Goal: Transaction & Acquisition: Purchase product/service

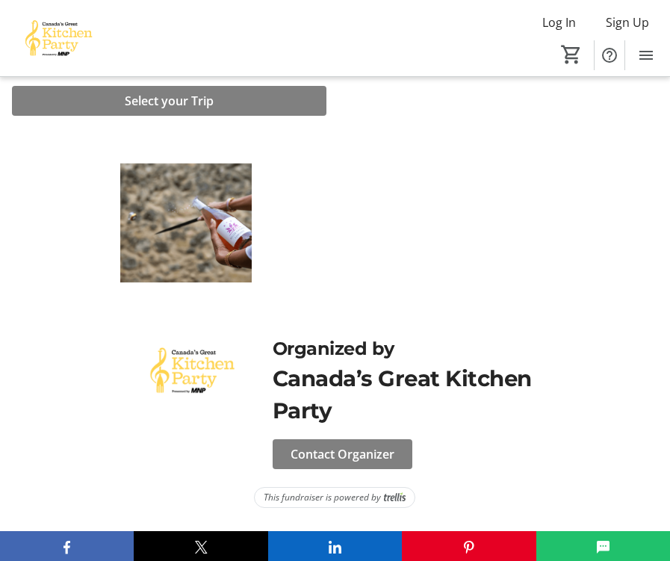
scroll to position [492, 0]
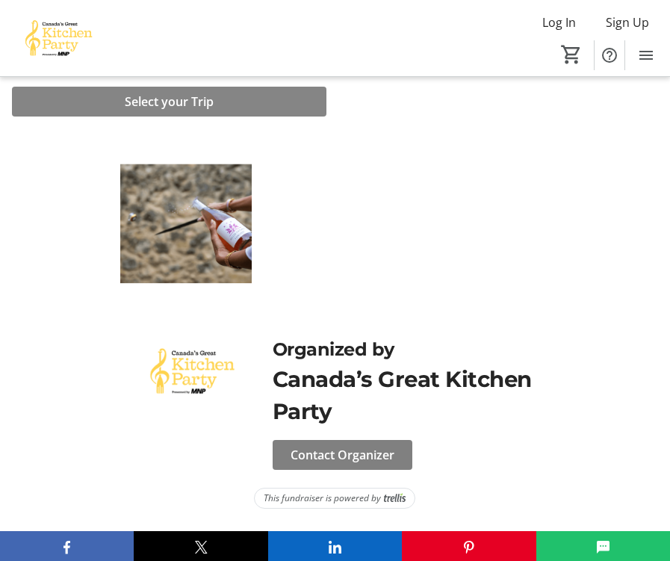
click at [206, 103] on span "Select your Trip" at bounding box center [169, 102] width 89 height 18
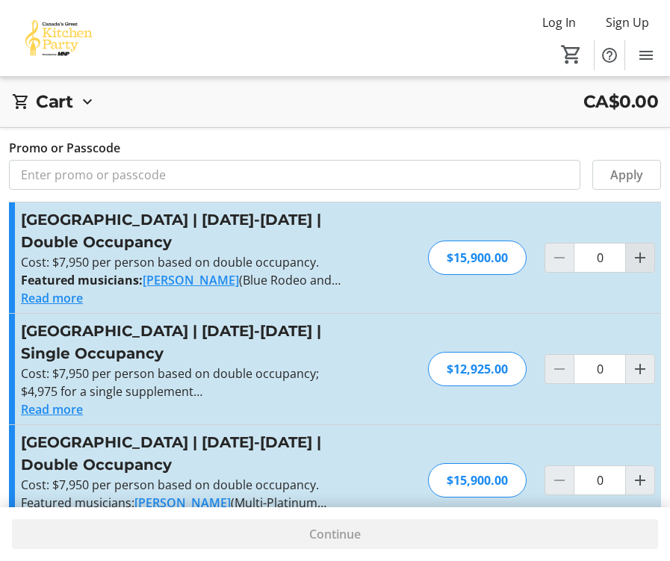
click at [644, 254] on mat-icon "Increment by one" at bounding box center [640, 258] width 18 height 18
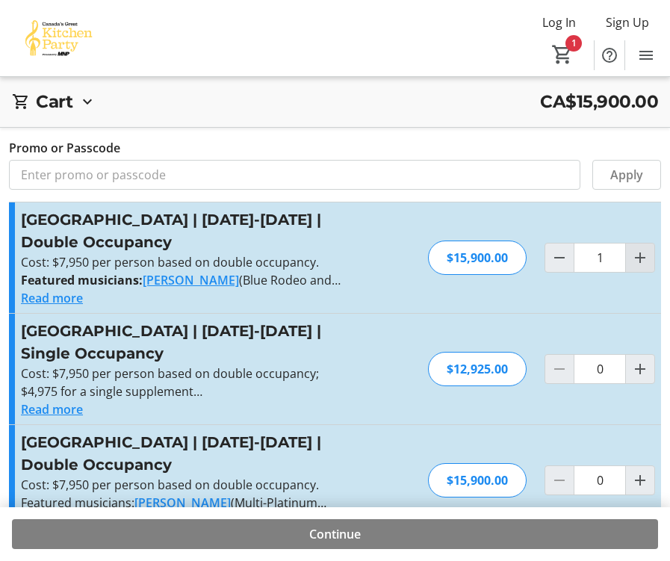
click at [644, 254] on mat-icon "Increment by one" at bounding box center [640, 258] width 18 height 18
type input "2"
click at [561, 257] on mat-icon "Decrement by one" at bounding box center [559, 258] width 18 height 18
type input "1"
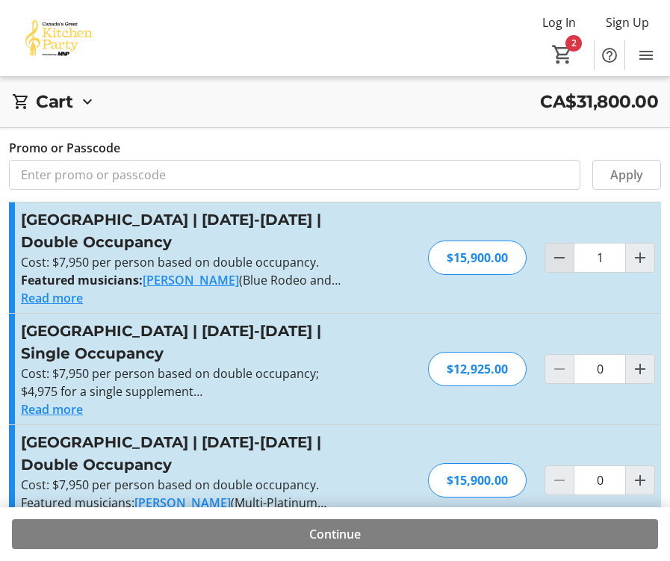
type input "1"
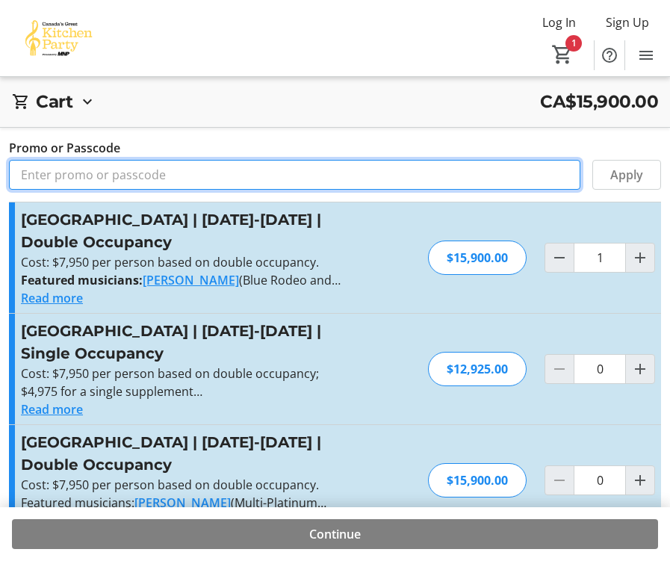
click at [160, 175] on input "Promo or Passcode" at bounding box center [294, 175] width 571 height 30
type input "BALANCE2026"
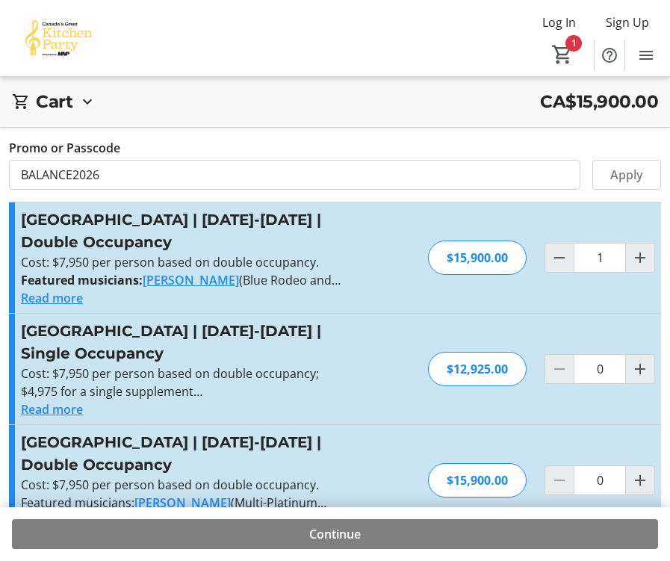
click at [479, 307] on div "[GEOGRAPHIC_DATA] | [DATE]-[DATE] | Double Occupancy Cost: $7,950 per person ba…" at bounding box center [335, 257] width 652 height 110
click at [633, 171] on span "Apply" at bounding box center [626, 175] width 33 height 18
click at [335, 531] on span "Continue" at bounding box center [335, 534] width 52 height 18
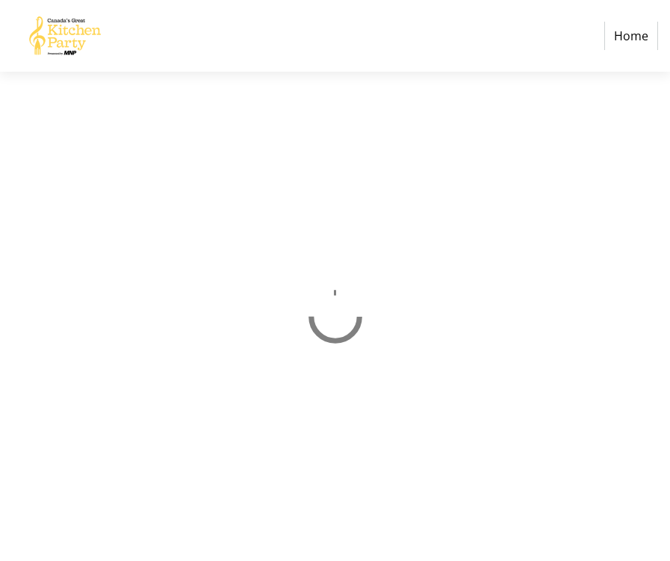
select select "CA"
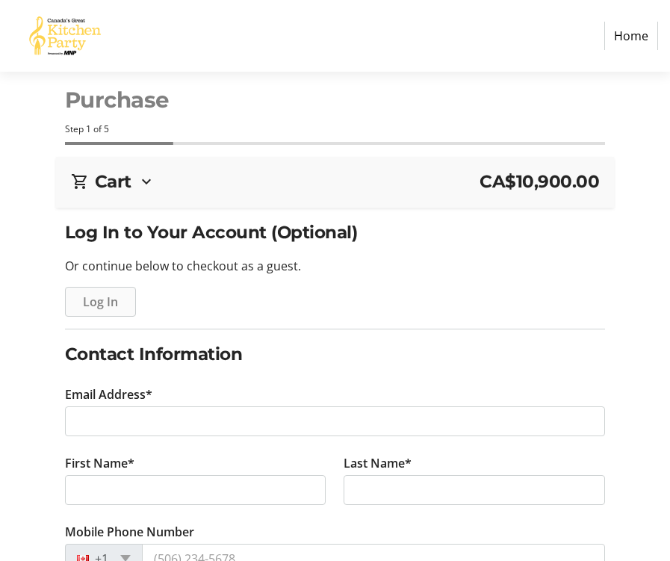
click at [95, 298] on span "Log In" at bounding box center [100, 302] width 35 height 18
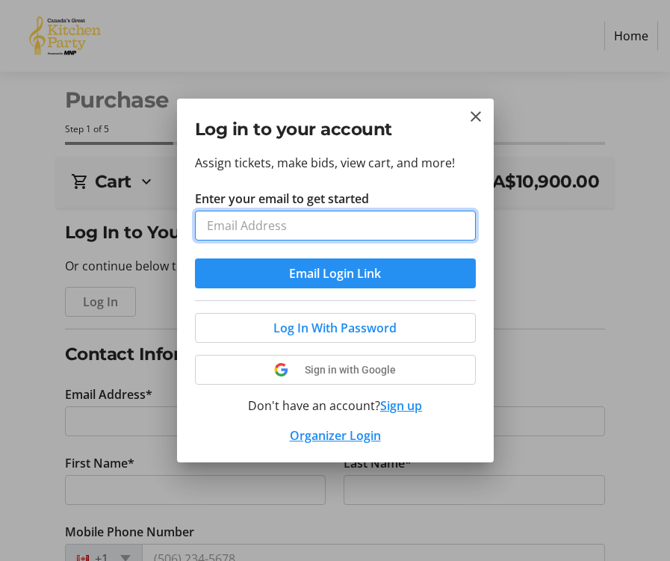
type input "[EMAIL_ADDRESS][DOMAIN_NAME]"
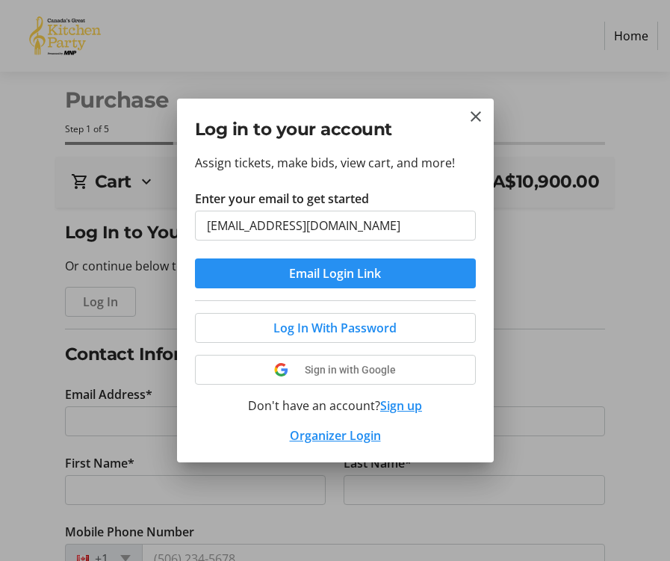
click at [317, 275] on span "Email Login Link" at bounding box center [335, 273] width 92 height 18
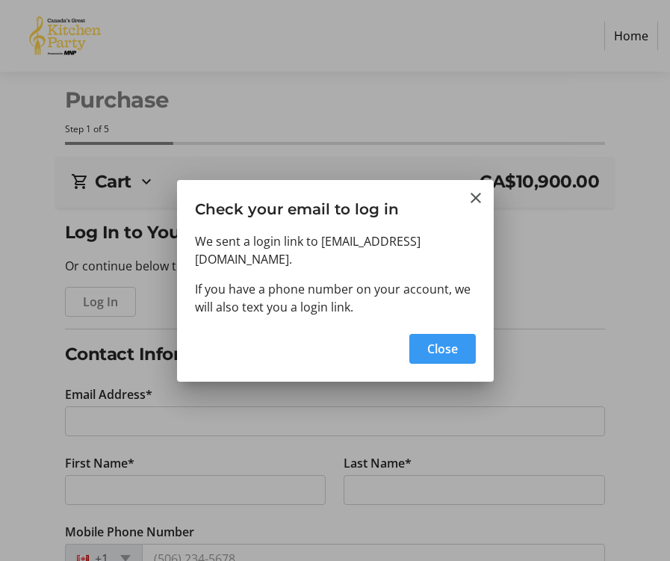
click at [442, 340] on span "Close" at bounding box center [442, 349] width 31 height 18
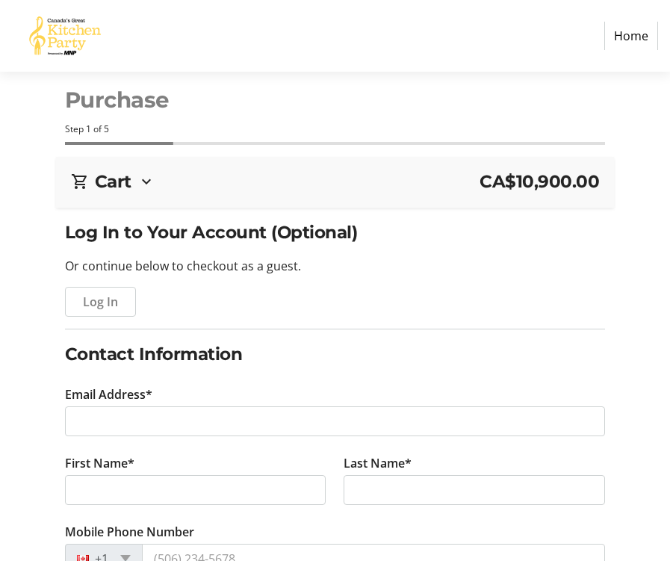
type input "[EMAIL_ADDRESS][DOMAIN_NAME]"
type input "[PERSON_NAME]"
type input "[PHONE_NUMBER]"
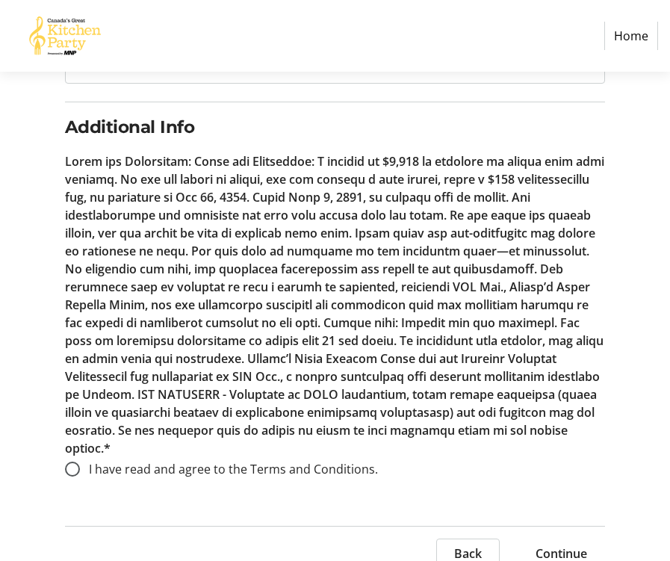
scroll to position [709, 0]
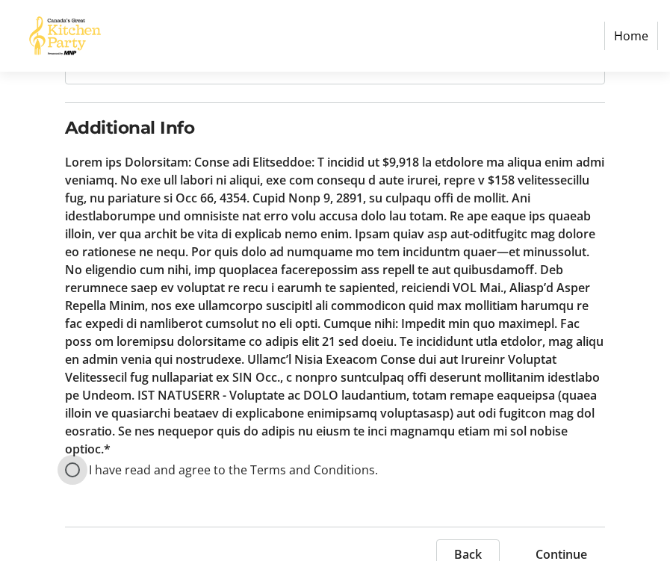
click at [70, 462] on input "I have read and agree to the Terms and Conditions." at bounding box center [72, 469] width 15 height 15
radio input "true"
click at [558, 545] on span "Continue" at bounding box center [561, 554] width 52 height 18
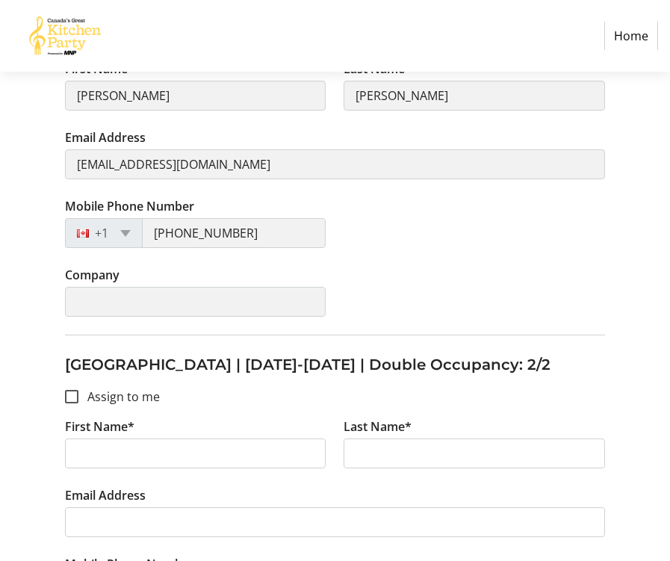
scroll to position [373, 0]
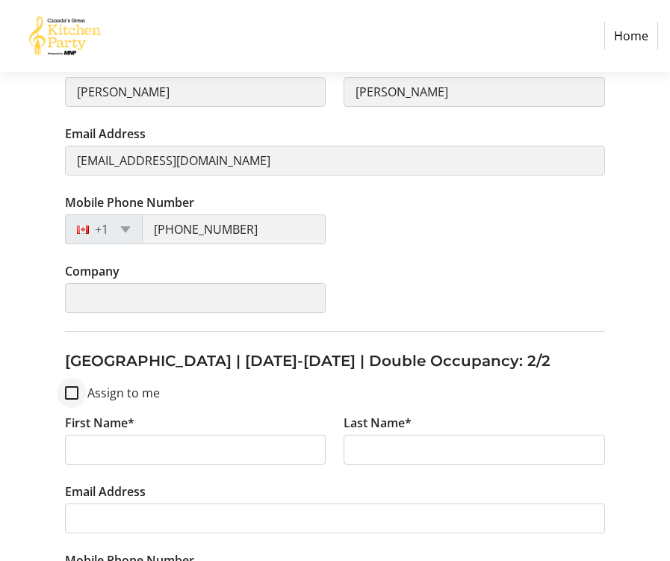
click at [73, 384] on div at bounding box center [72, 393] width 36 height 36
checkbox input "true"
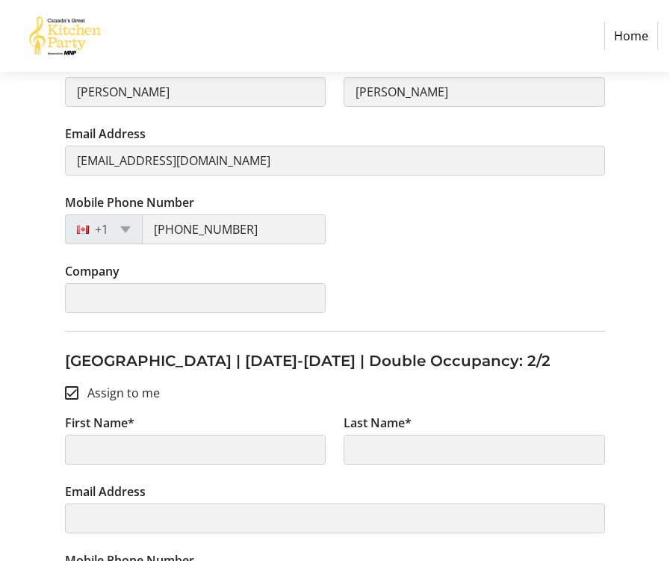
type input "[PERSON_NAME]"
type input "[EMAIL_ADDRESS][DOMAIN_NAME]"
type input "[PHONE_NUMBER]"
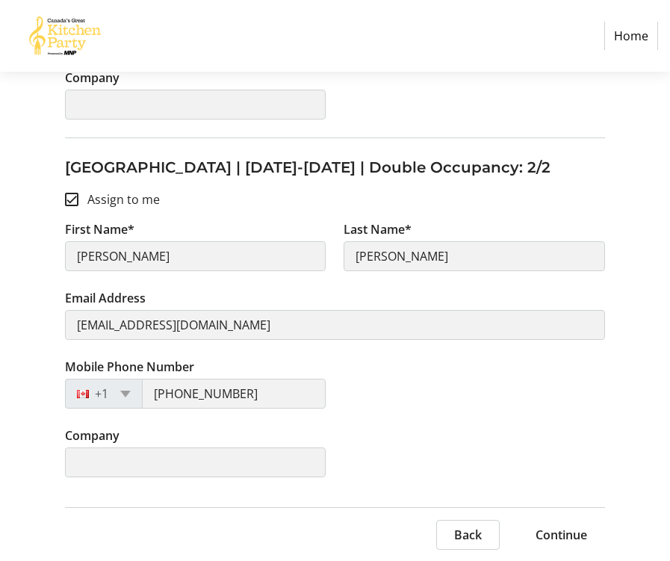
scroll to position [566, 0]
click at [551, 532] on span "Continue" at bounding box center [561, 535] width 52 height 18
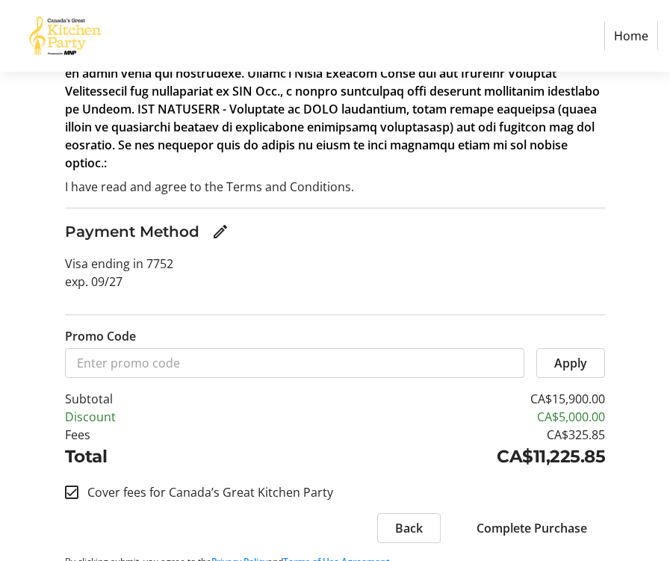
scroll to position [535, 0]
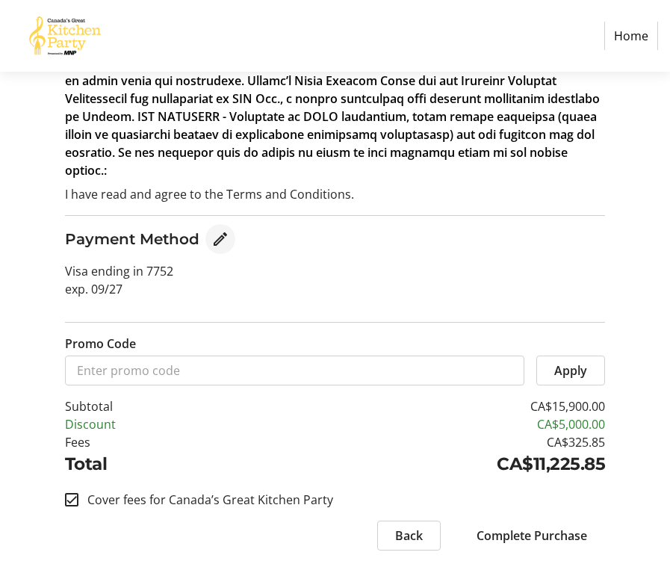
click at [219, 230] on mat-icon "Edit Payment Method" at bounding box center [220, 239] width 18 height 18
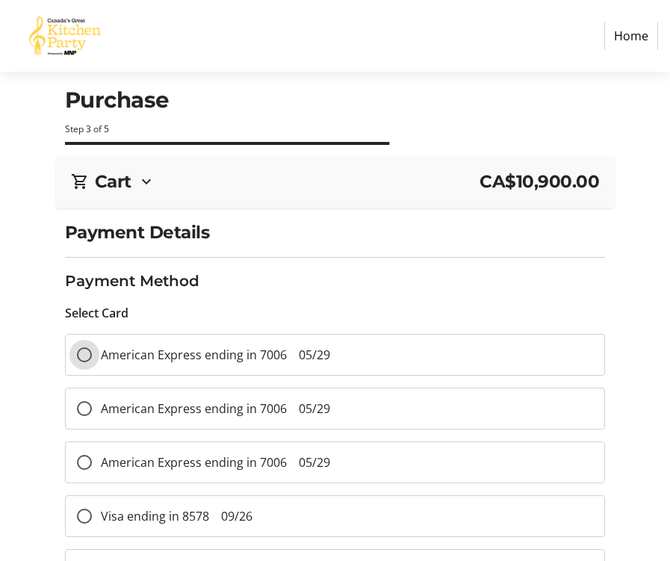
click at [82, 351] on input "American Express ending in 7006 05/29" at bounding box center [84, 354] width 15 height 15
radio input "true"
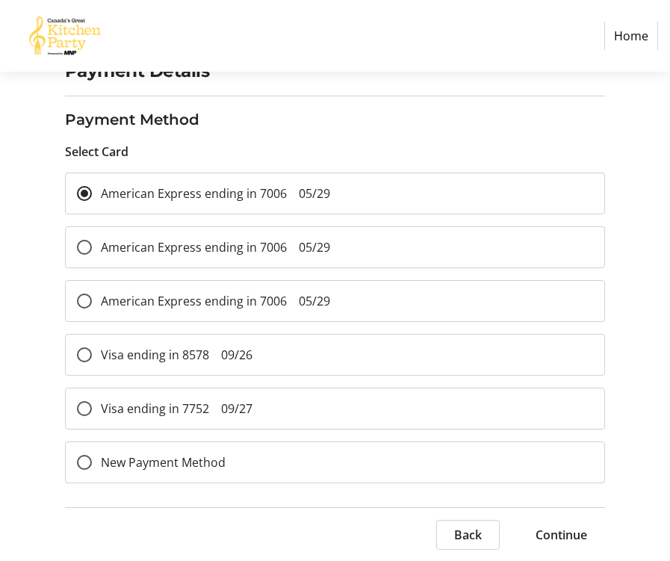
scroll to position [161, 0]
click at [562, 531] on span "Continue" at bounding box center [561, 535] width 52 height 18
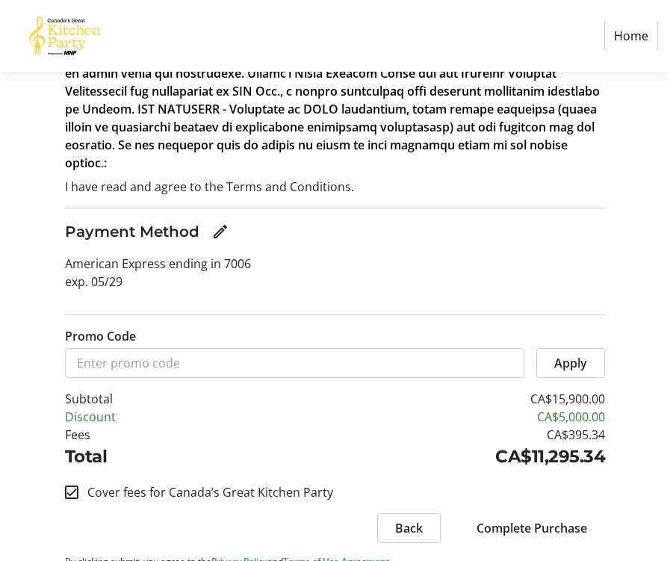
scroll to position [542, 0]
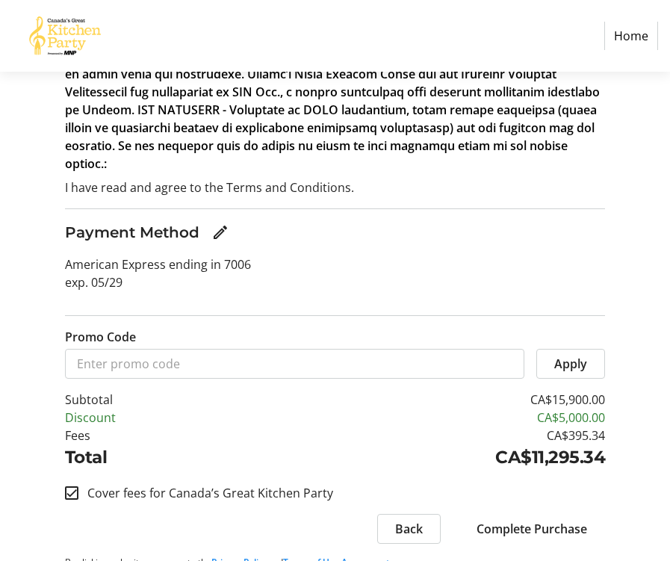
click at [70, 486] on input "Cover fees for Canada’s Great Kitchen Party" at bounding box center [71, 492] width 13 height 13
checkbox input "false"
click at [70, 486] on input "Cover fees for Canada’s Great Kitchen Party" at bounding box center [71, 492] width 13 height 13
checkbox input "true"
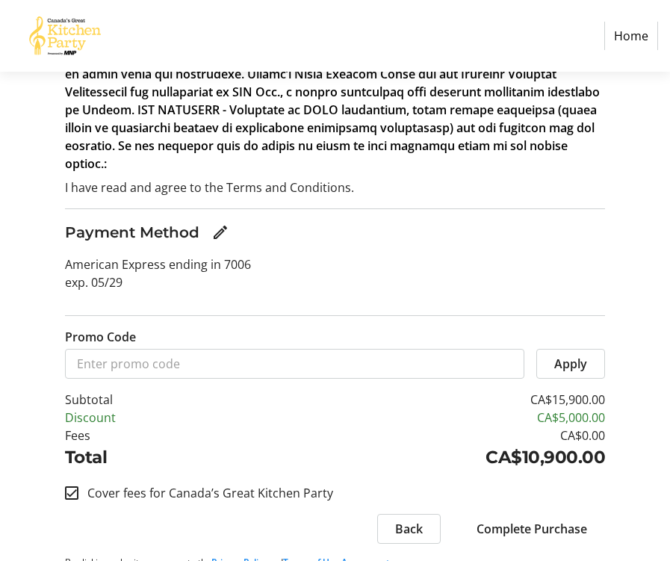
checkbox input "true"
click at [517, 520] on span "Complete Purchase" at bounding box center [531, 529] width 110 height 18
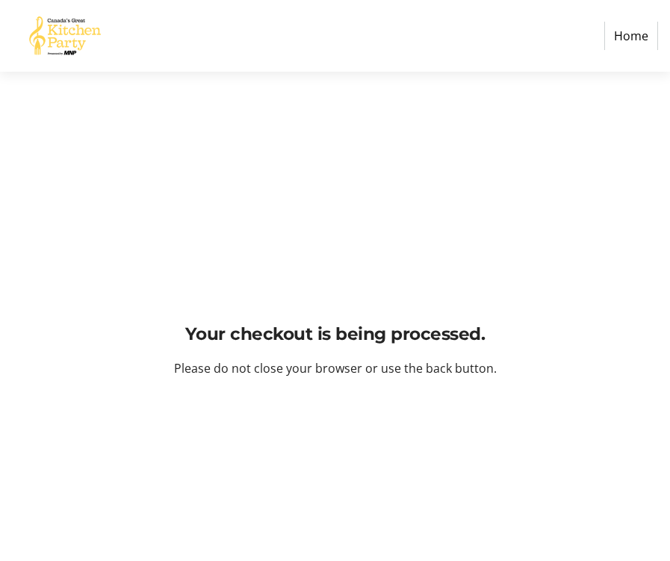
scroll to position [0, 0]
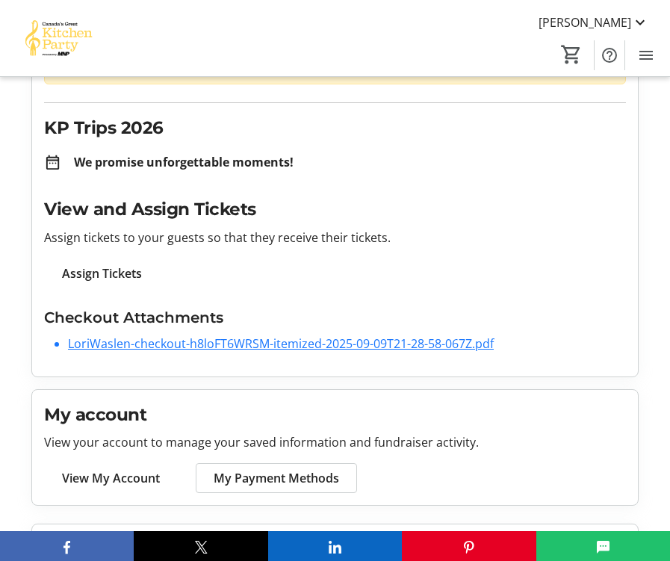
scroll to position [146, 0]
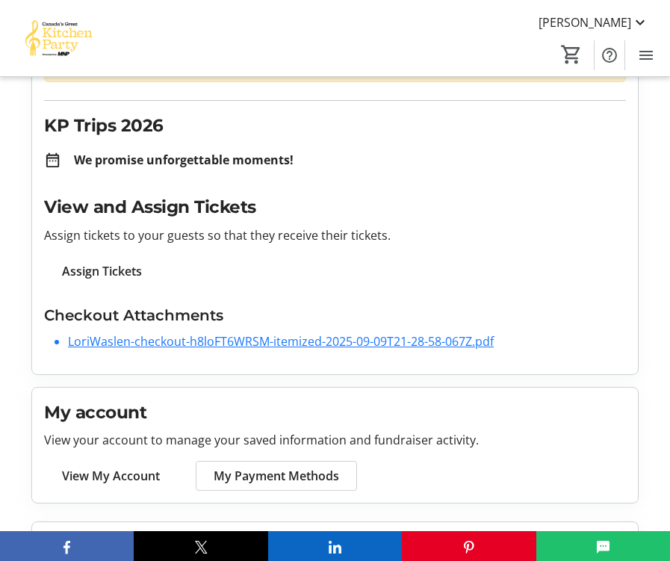
click at [367, 341] on link "LoriWaslen-checkout-h8loFT6WRSM-itemized-2025-09-09T21-28-58-067Z.pdf" at bounding box center [281, 341] width 426 height 16
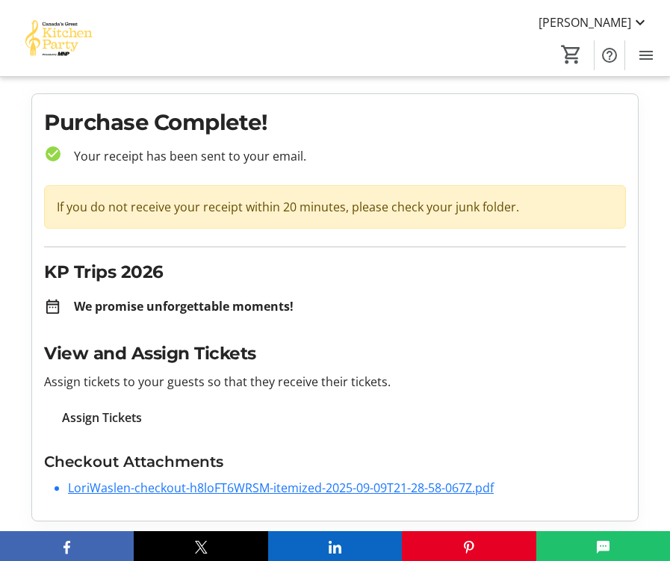
scroll to position [0, 0]
